Goal: Find specific page/section

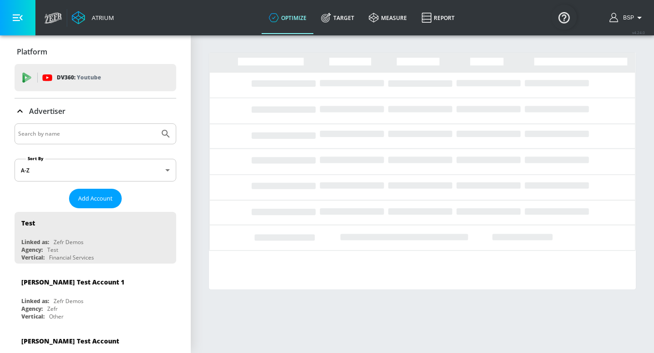
click at [125, 132] on input "Search by name" at bounding box center [87, 134] width 138 height 12
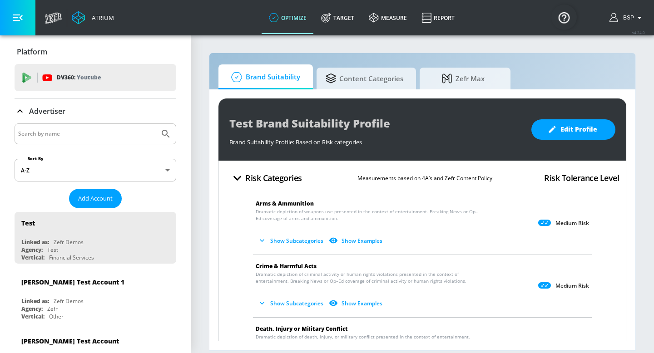
click at [94, 144] on div at bounding box center [96, 134] width 162 height 21
click at [94, 139] on input "Search by name" at bounding box center [87, 134] width 138 height 12
paste input "Molson Coors_NA_US_TikTok_Managed Service"
type input "Molson Coors_NA_US_TikTok_Managed Service"
click at [159, 133] on button "Submit Search" at bounding box center [166, 134] width 20 height 20
